Goal: Task Accomplishment & Management: Manage account settings

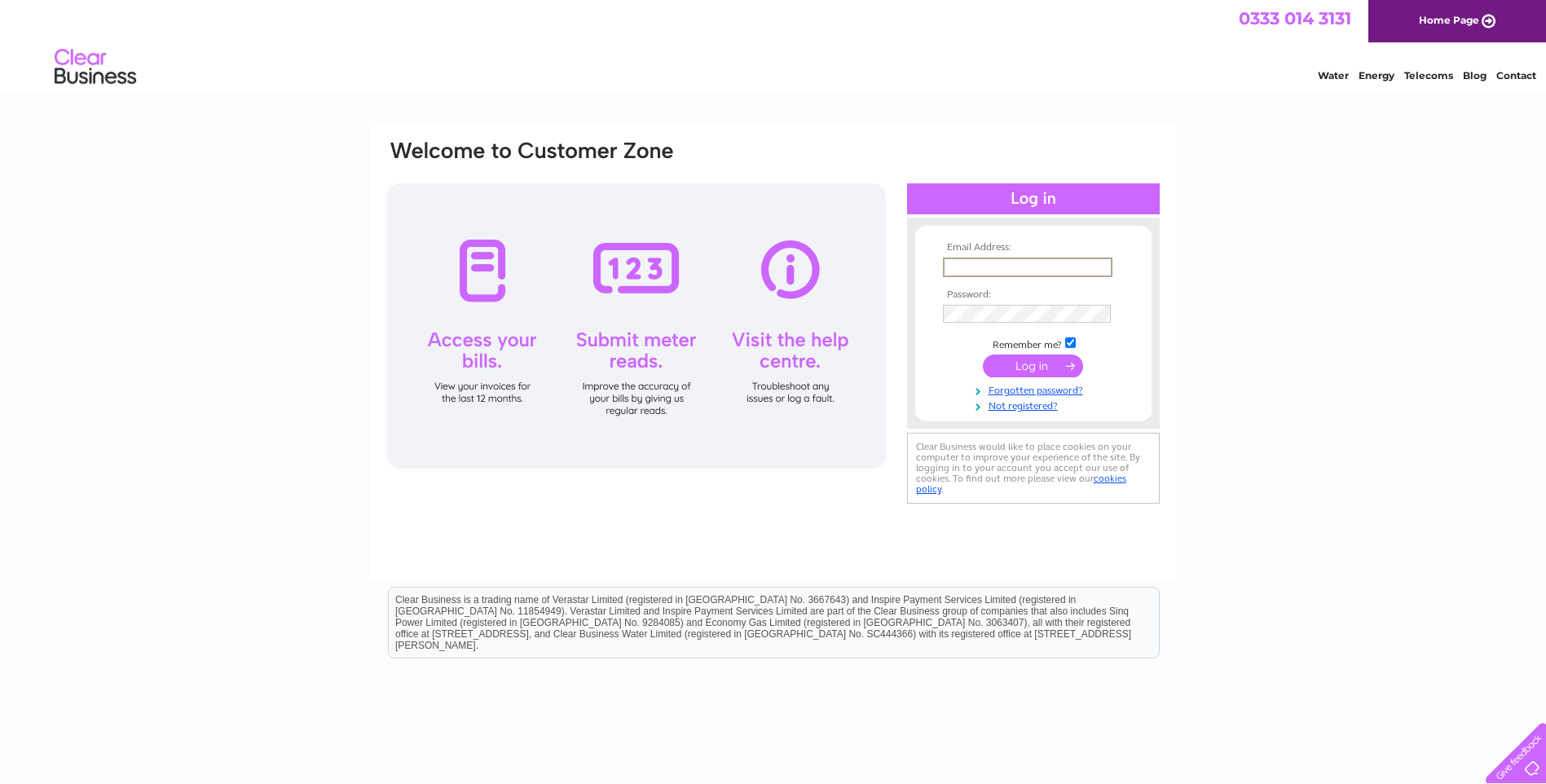
click at [972, 267] on input "text" at bounding box center [1028, 268] width 170 height 20
type input "[PERSON_NAME][EMAIL_ADDRESS][DOMAIN_NAME]"
click at [983, 354] on input "submit" at bounding box center [1033, 366] width 100 height 23
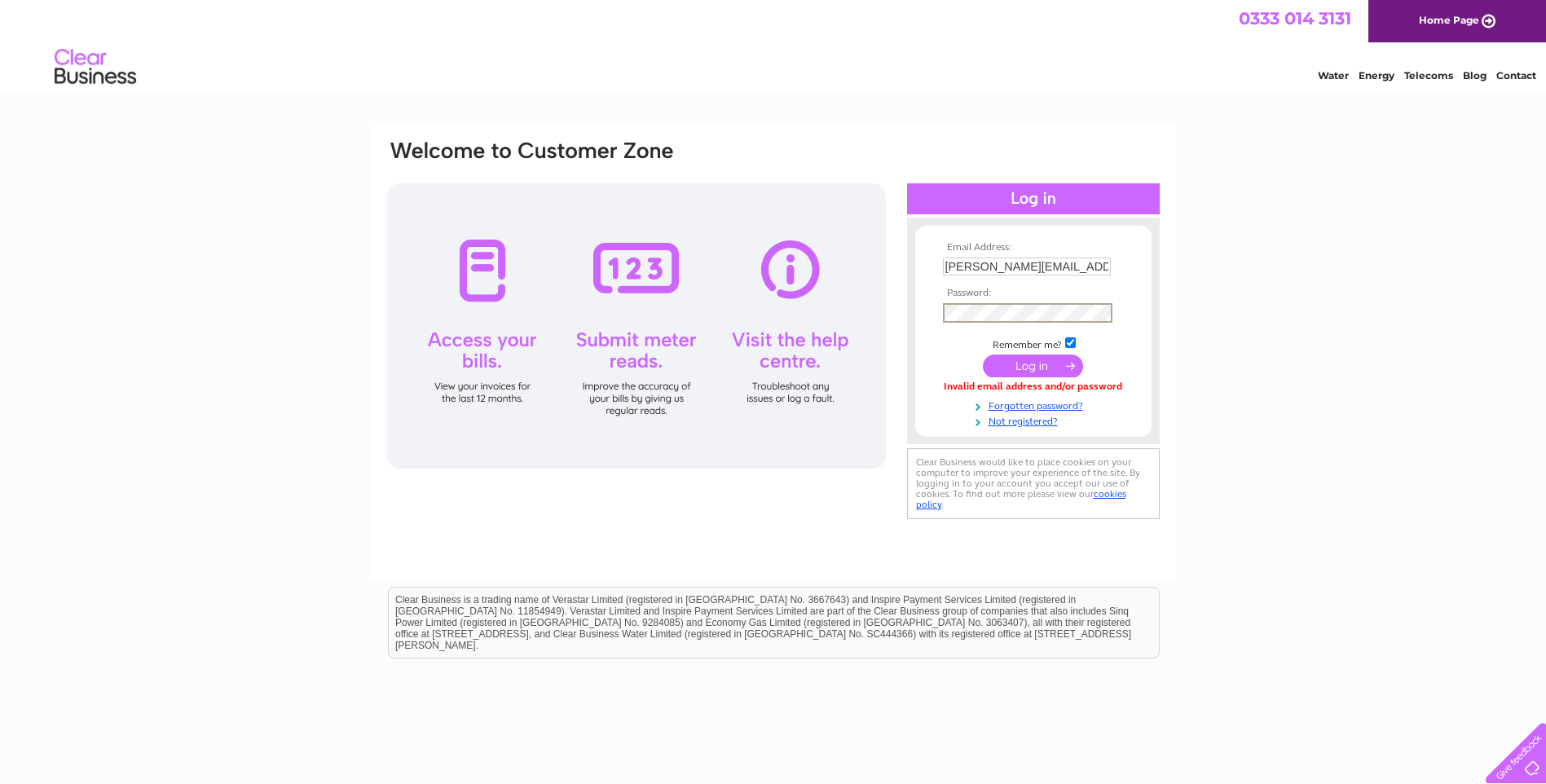
click at [983, 354] on input "submit" at bounding box center [1033, 366] width 100 height 23
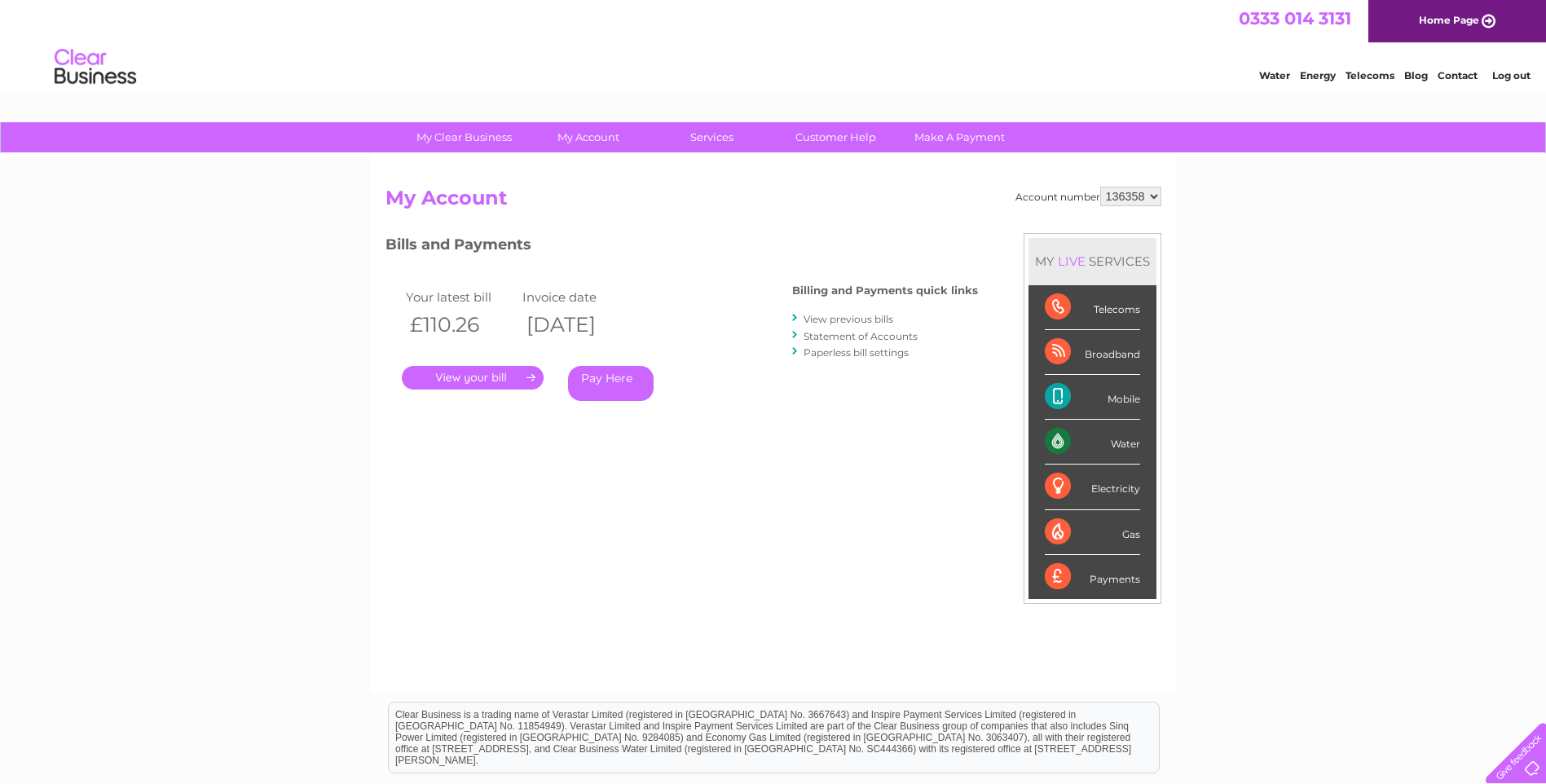
click at [848, 322] on link "View previous bills" at bounding box center [848, 318] width 89 height 12
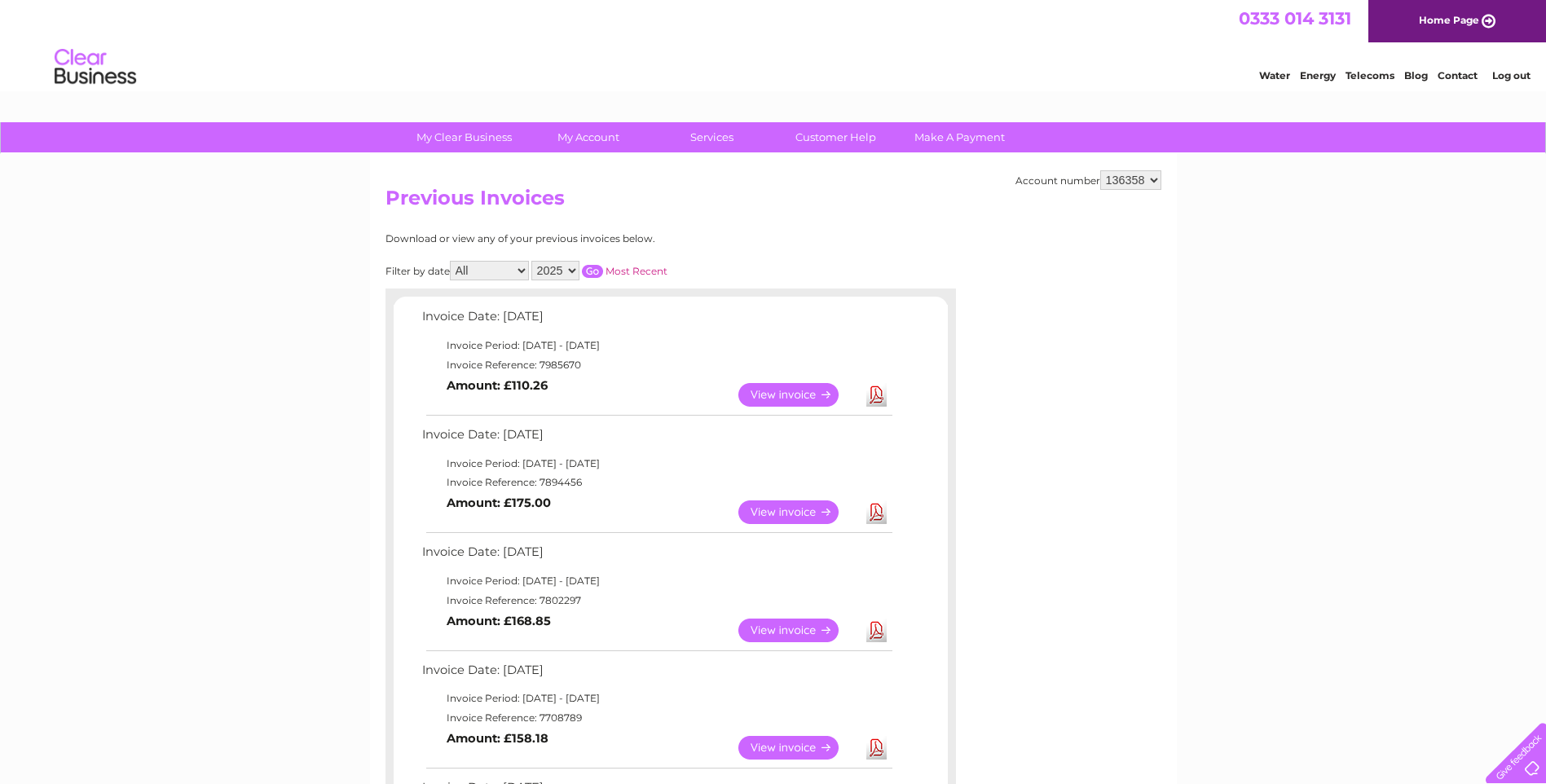
click at [784, 508] on link "View" at bounding box center [798, 511] width 120 height 24
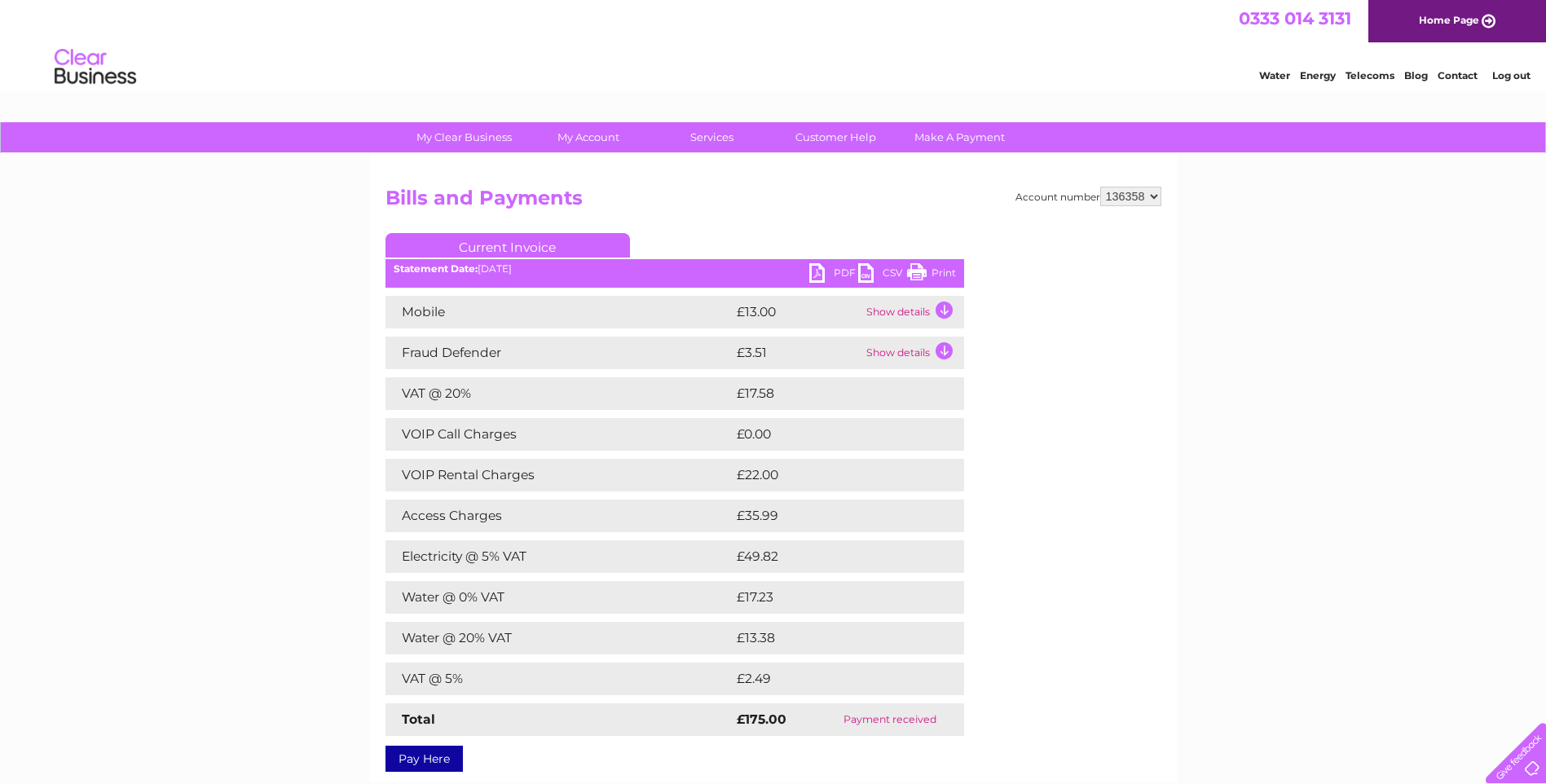
click at [916, 271] on link "Print" at bounding box center [932, 274] width 49 height 24
drag, startPoint x: 920, startPoint y: 276, endPoint x: 111, endPoint y: 698, distance: 912.4
click at [920, 274] on link "Print" at bounding box center [932, 274] width 49 height 24
